Goal: Task Accomplishment & Management: Manage account settings

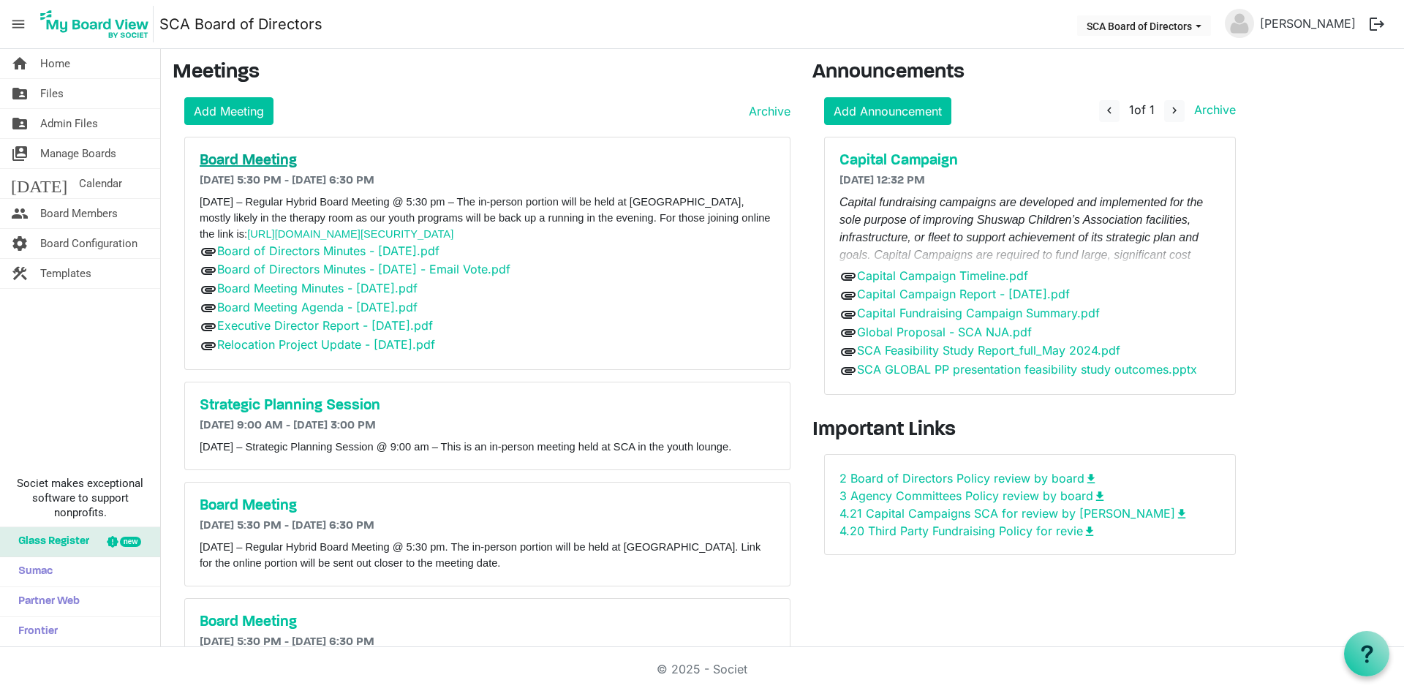
click at [271, 161] on h5 "Board Meeting" at bounding box center [488, 161] width 576 height 18
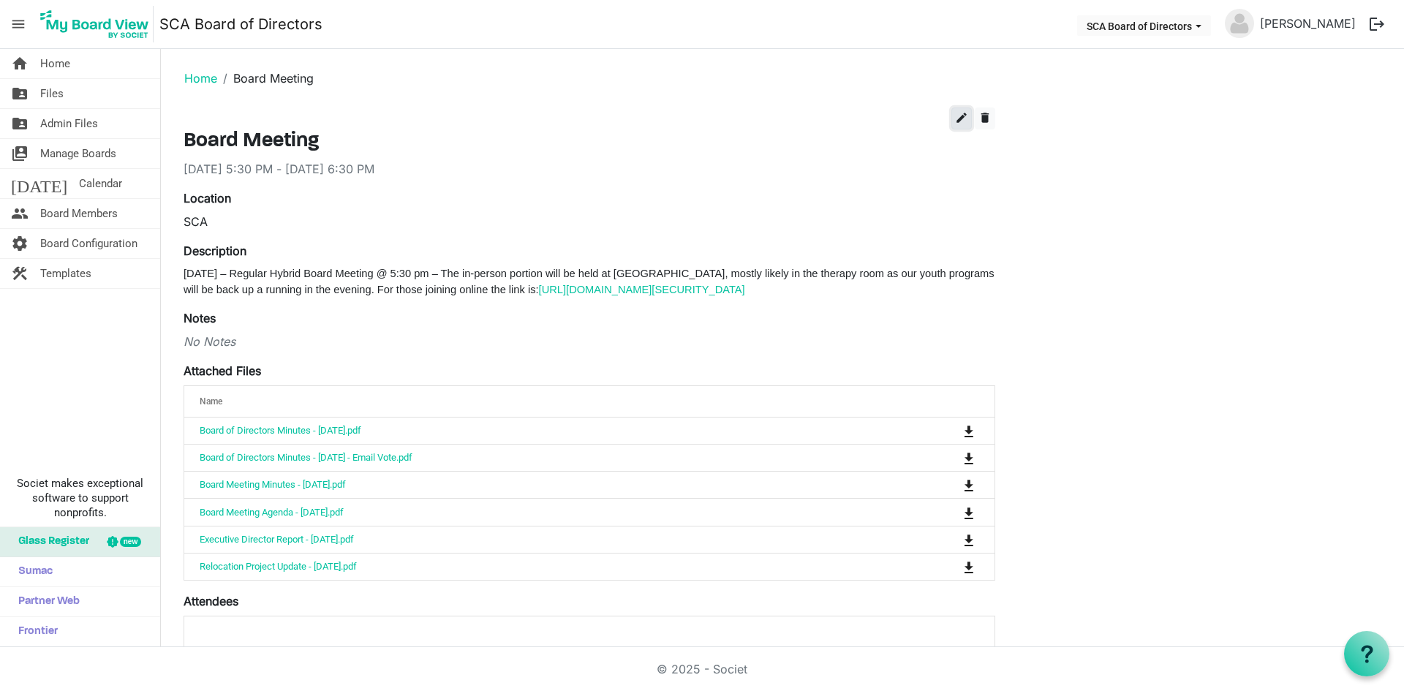
click at [963, 121] on span "edit" at bounding box center [961, 117] width 13 height 13
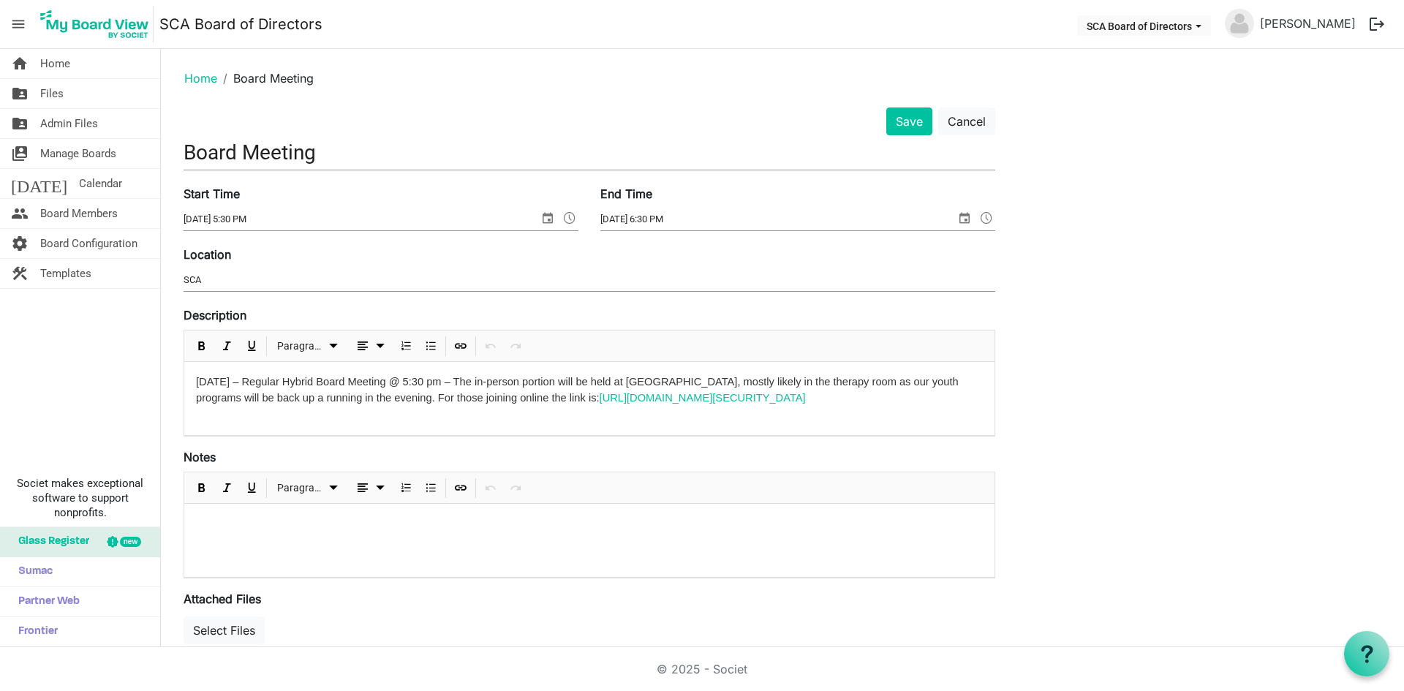
scroll to position [524, 0]
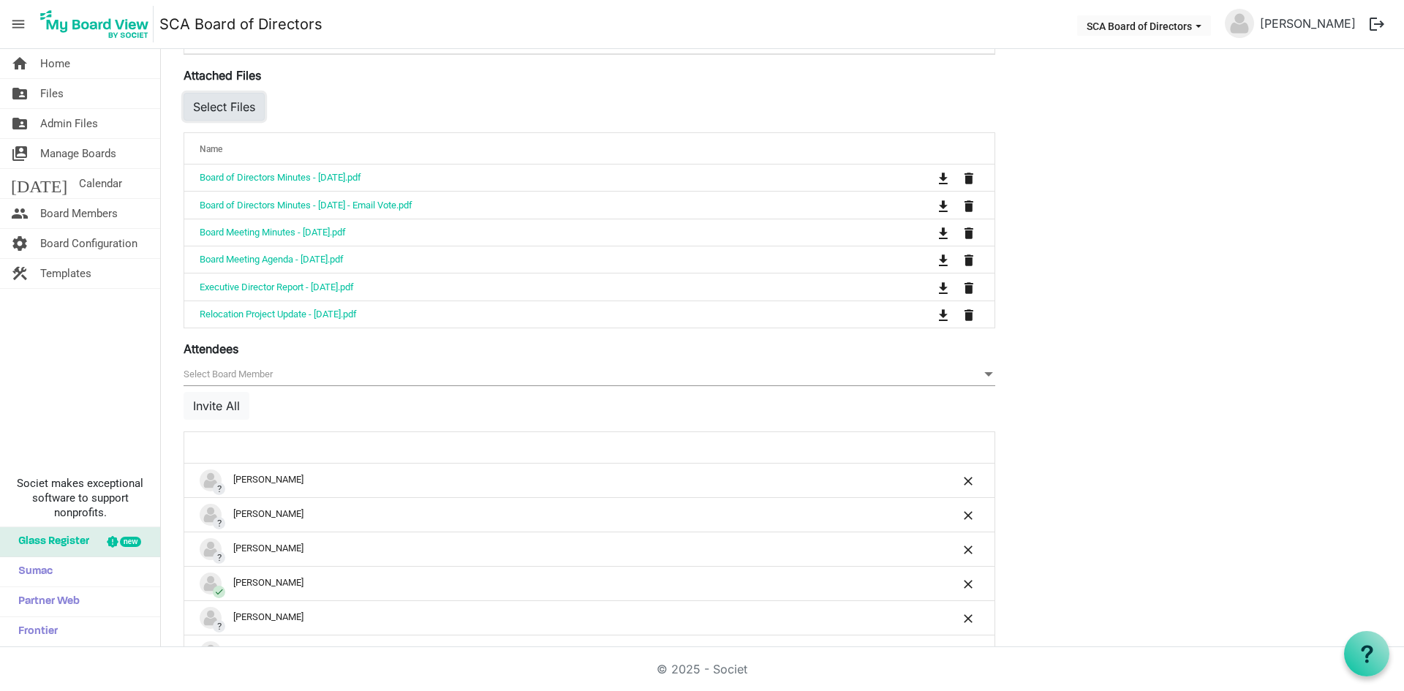
click at [246, 106] on button "Select Files" at bounding box center [224, 107] width 81 height 28
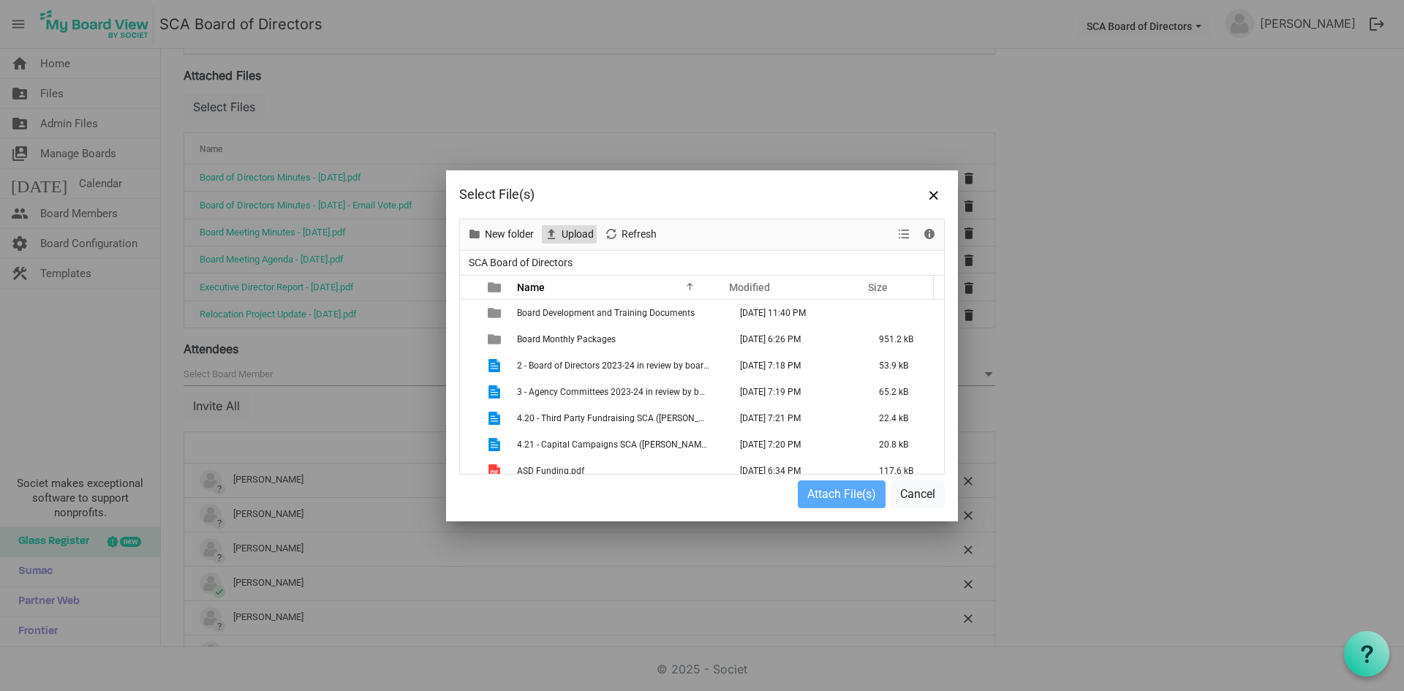
click at [571, 236] on span "Upload" at bounding box center [577, 234] width 35 height 18
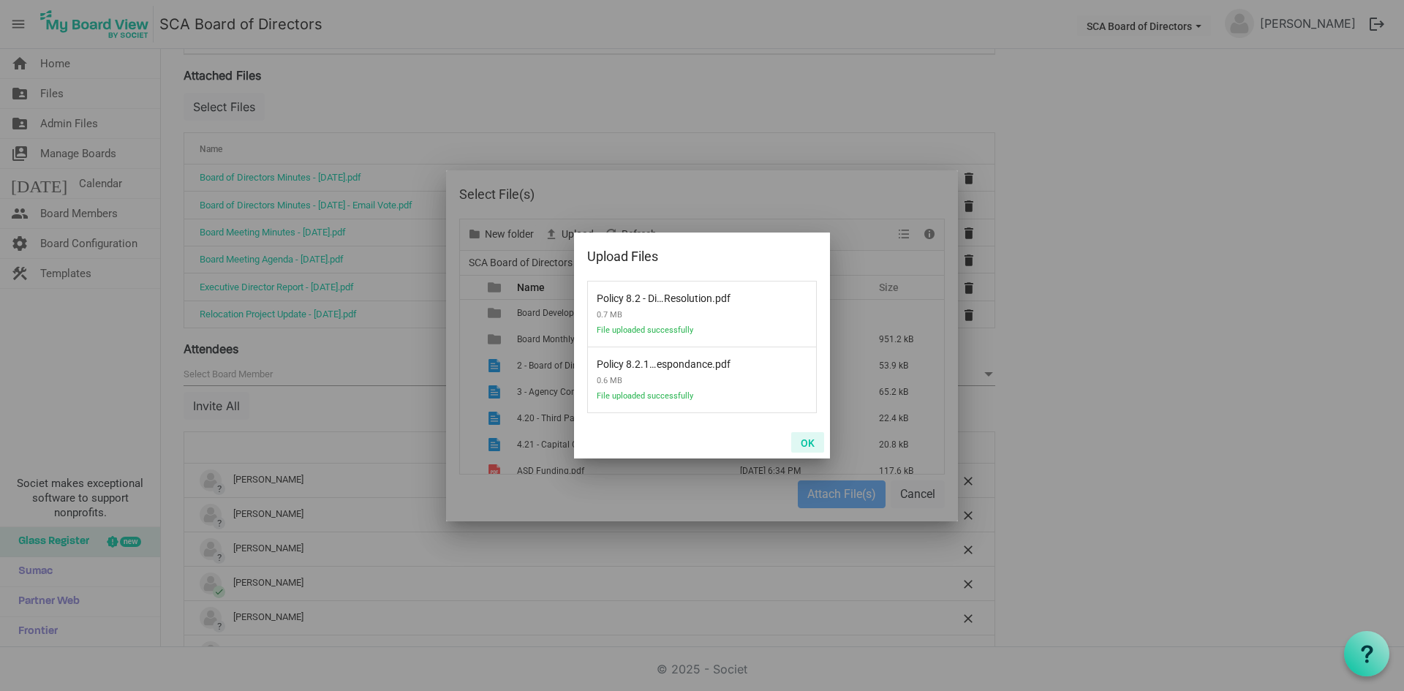
click at [809, 443] on button "OK" at bounding box center [807, 442] width 33 height 20
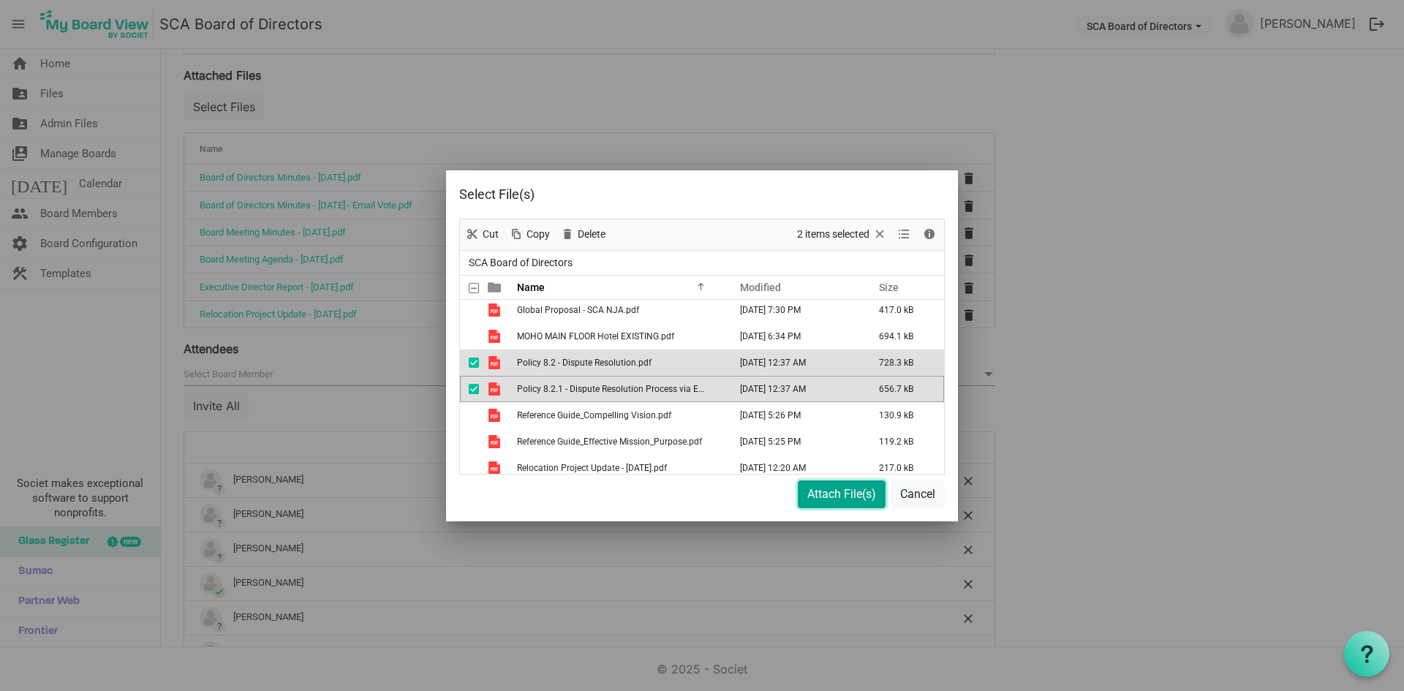
click at [827, 498] on button "Attach File(s)" at bounding box center [842, 495] width 88 height 28
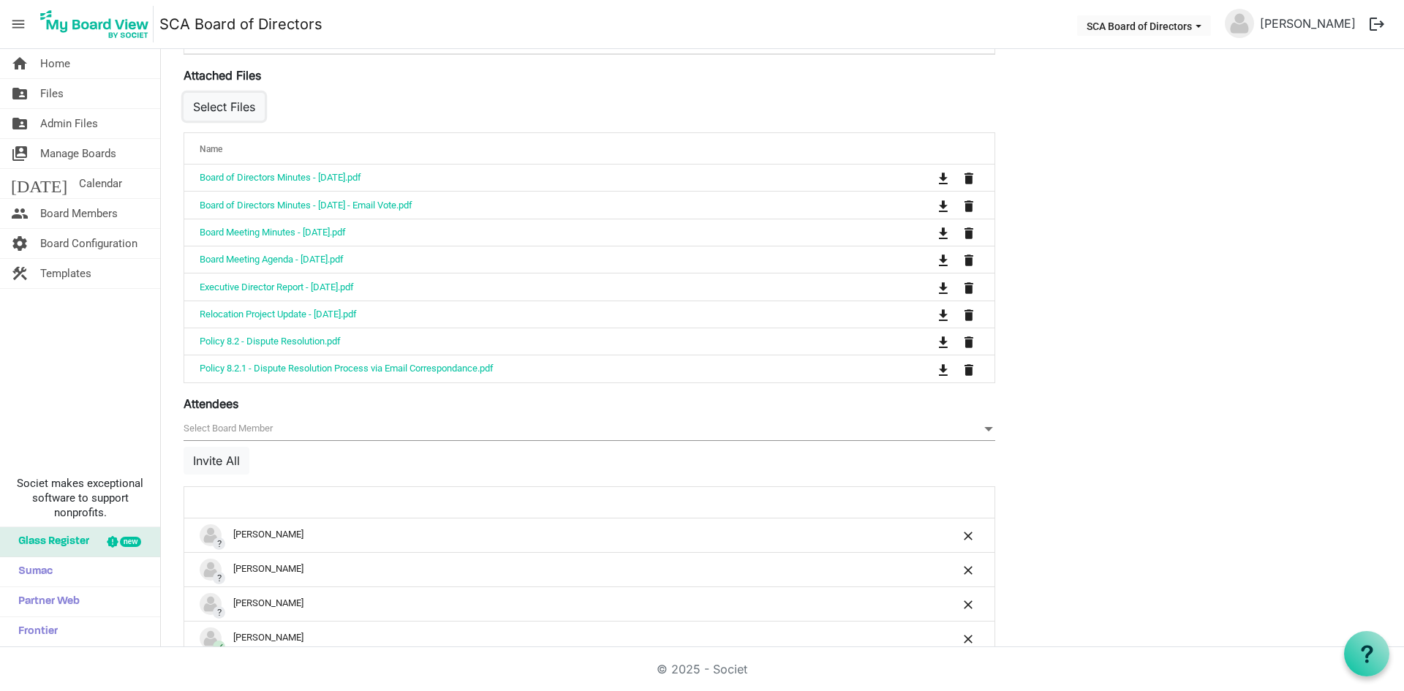
scroll to position [0, 0]
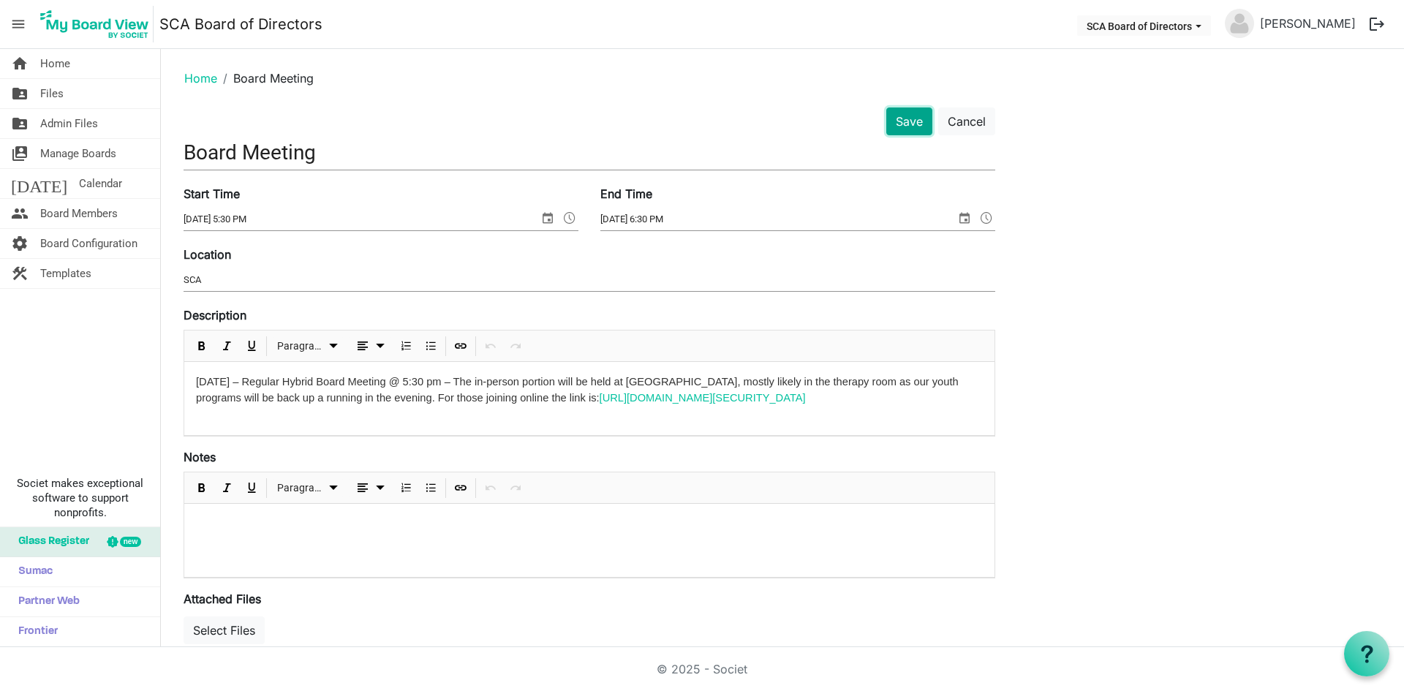
click at [897, 129] on button "Save" at bounding box center [909, 122] width 46 height 28
